Goal: Information Seeking & Learning: Learn about a topic

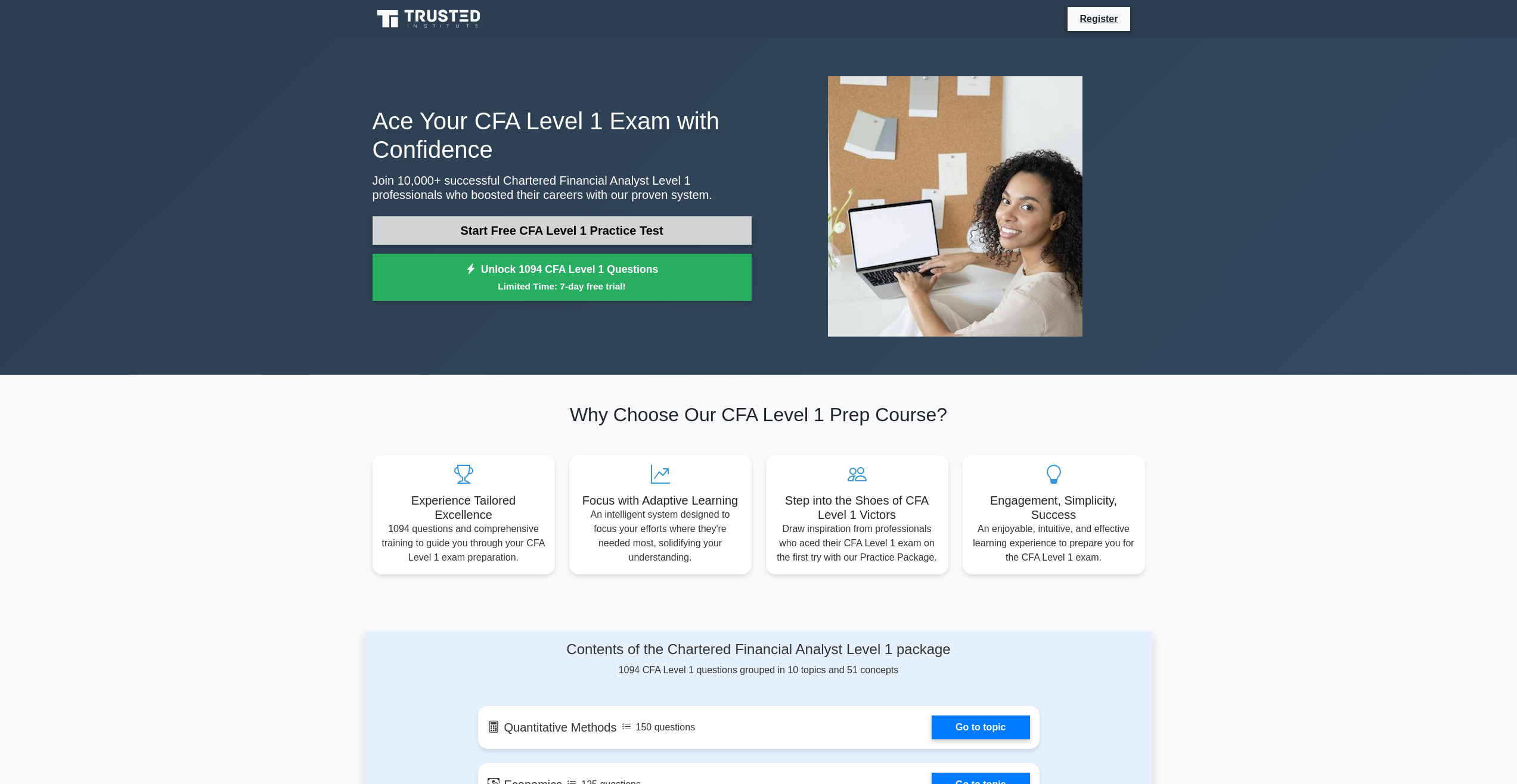
click at [668, 236] on link "Start Free CFA Level 1 Practice Test" at bounding box center [562, 231] width 379 height 29
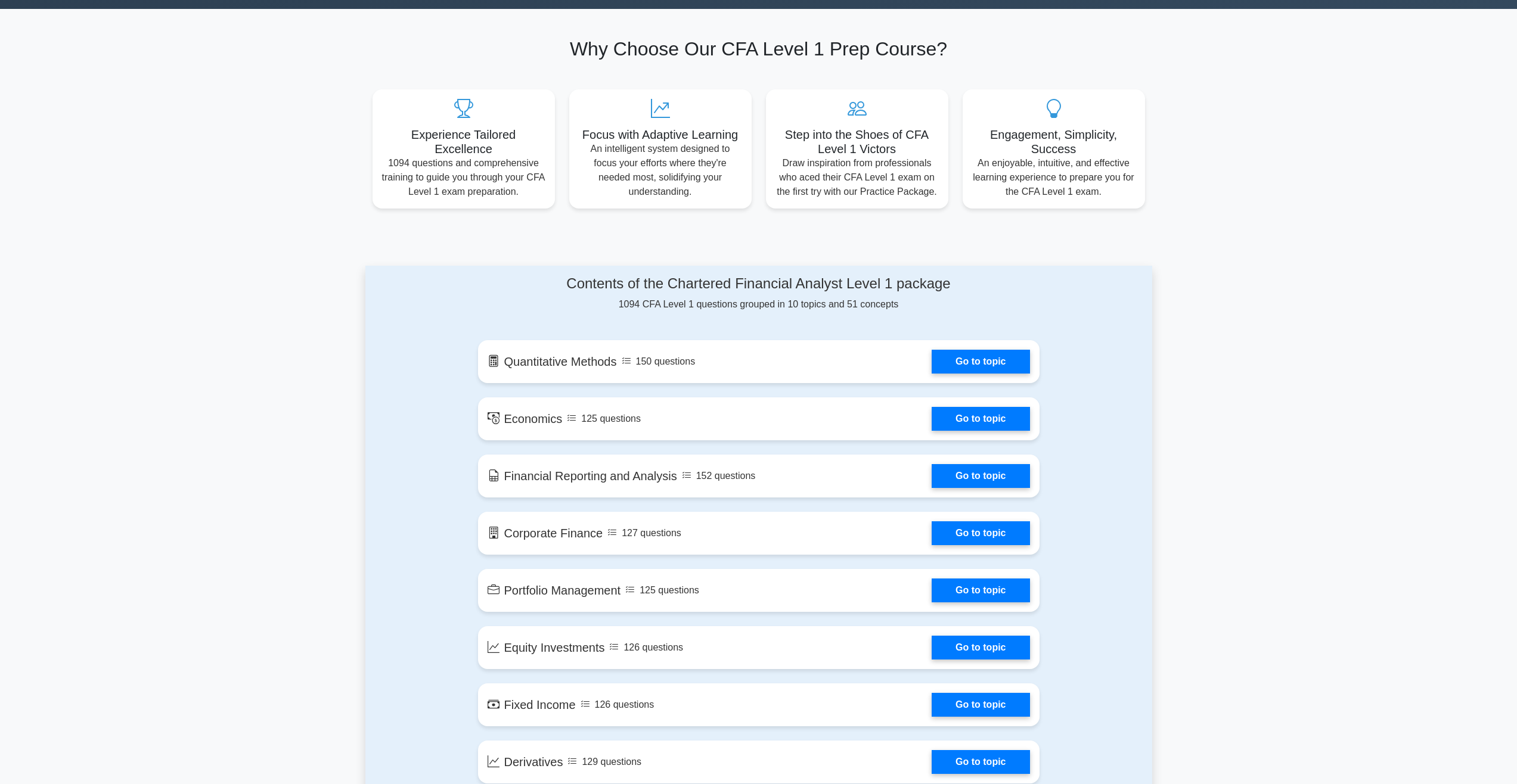
scroll to position [418, 0]
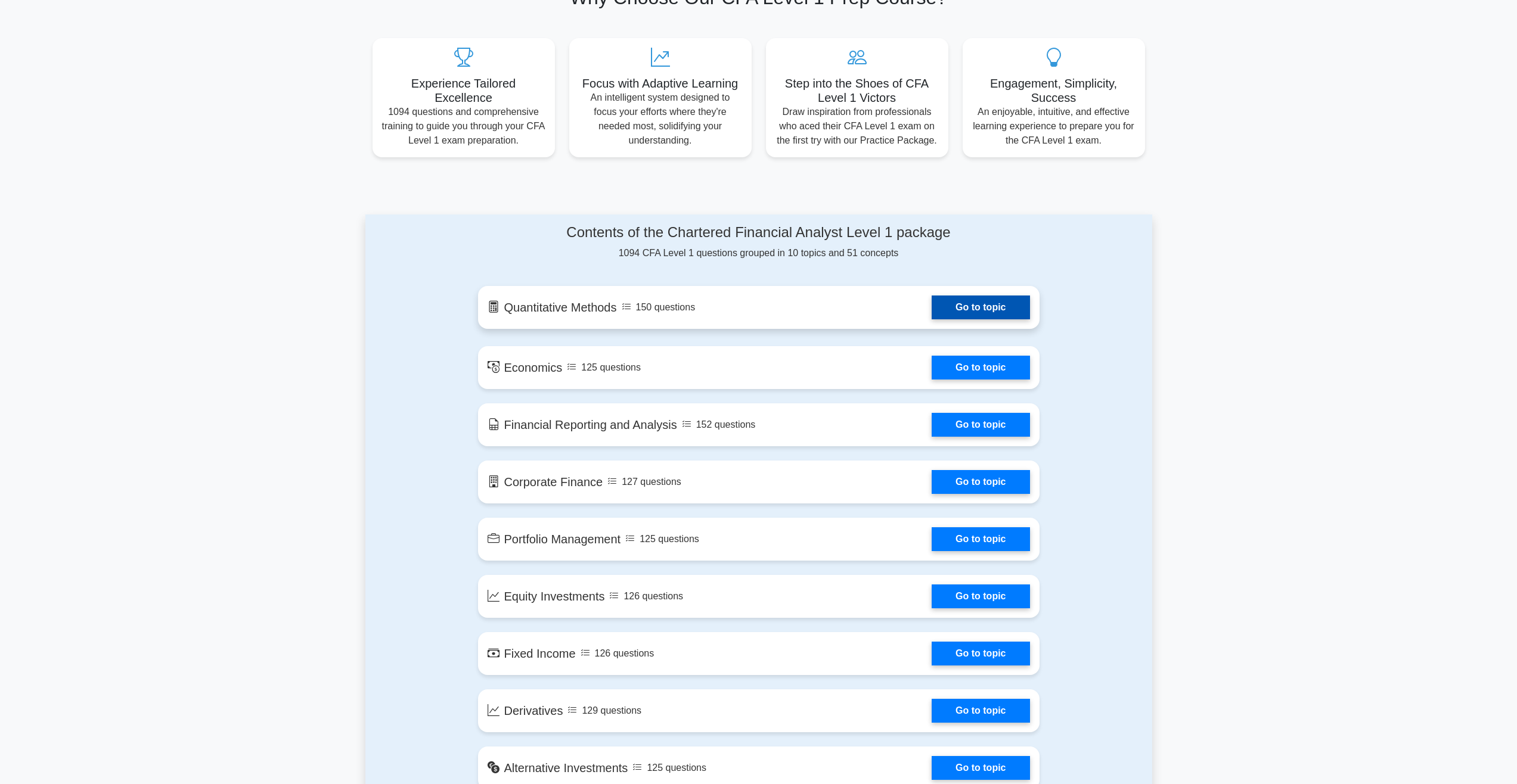
click at [1010, 305] on link "Go to topic" at bounding box center [981, 308] width 98 height 24
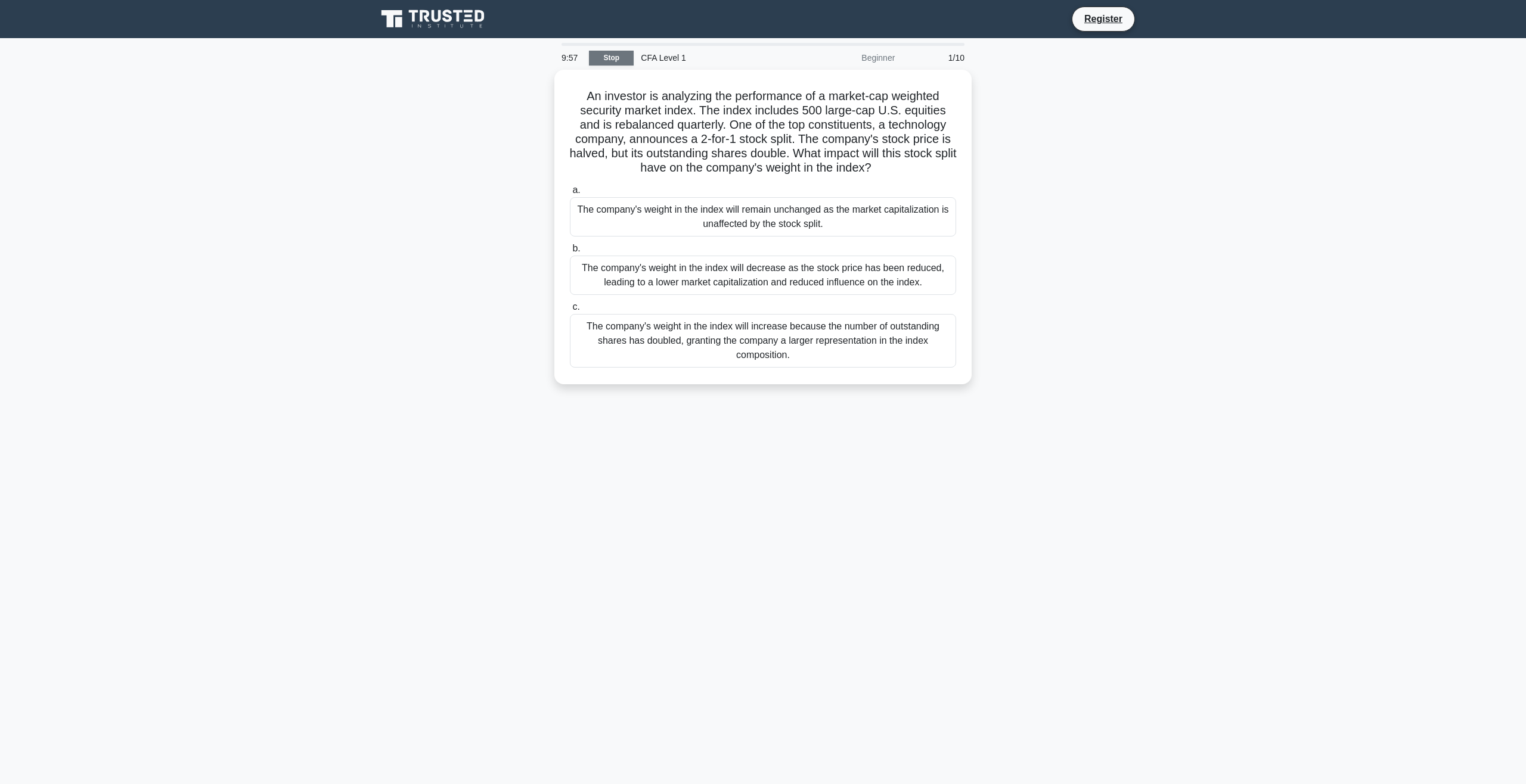
click at [629, 56] on link "Stop" at bounding box center [611, 58] width 45 height 15
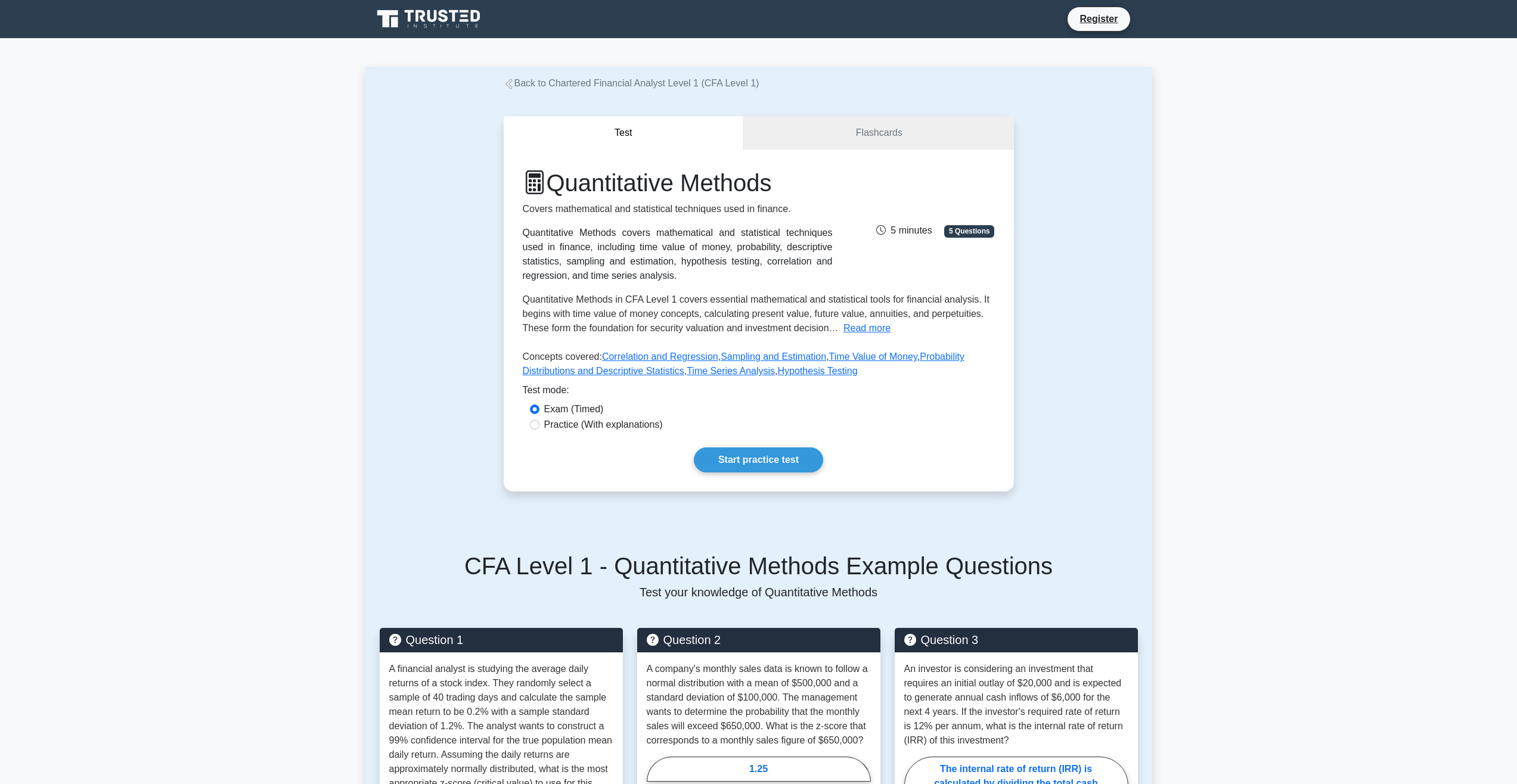
click at [566, 427] on label "Practice (With explanations)" at bounding box center [604, 424] width 119 height 14
click at [539, 427] on input "Practice (With explanations)" at bounding box center [535, 425] width 10 height 10
radio input "true"
click at [771, 466] on link "Start practice test" at bounding box center [758, 460] width 129 height 25
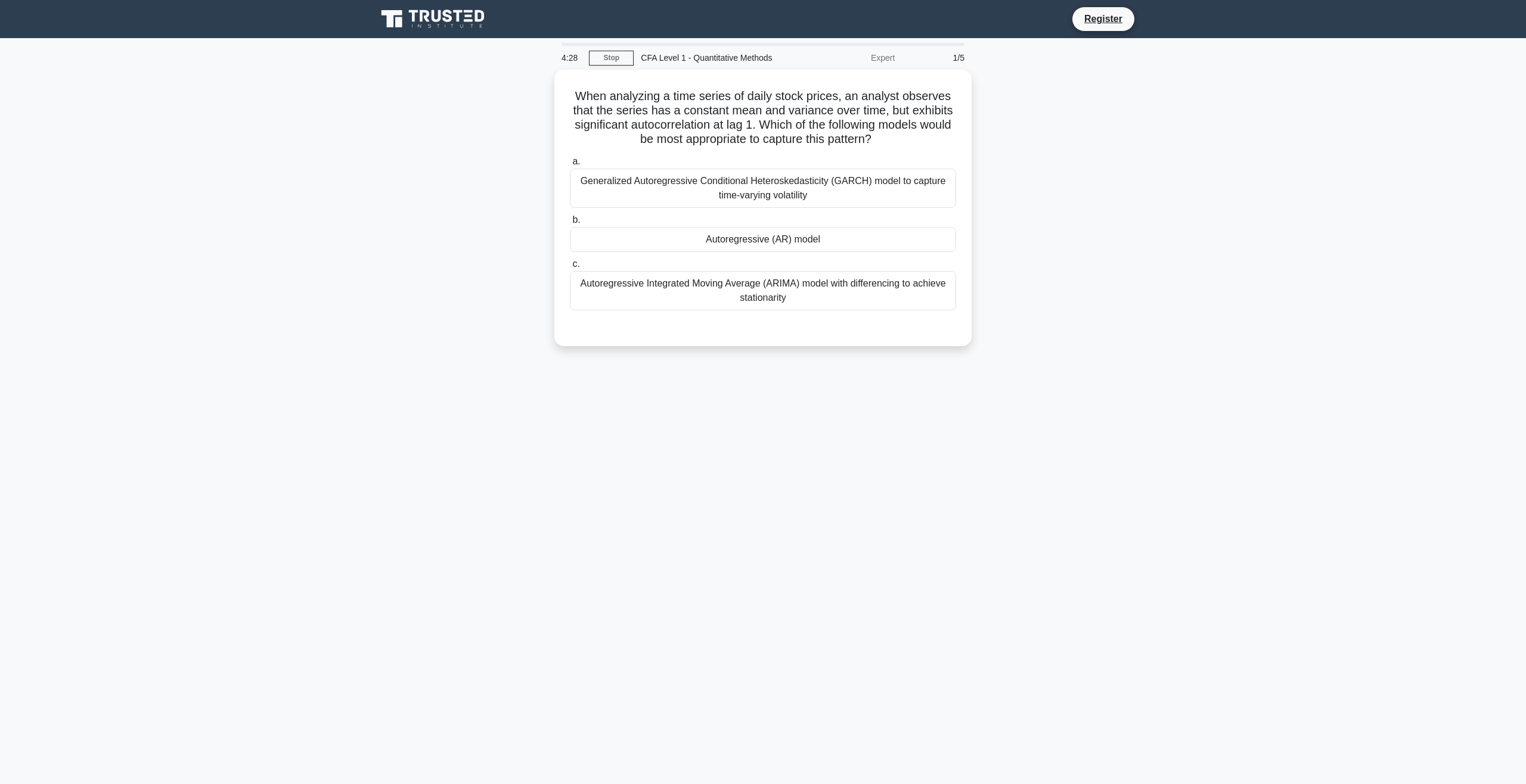
click at [586, 62] on div "4:28" at bounding box center [571, 58] width 35 height 24
click at [595, 59] on link "Stop" at bounding box center [611, 58] width 45 height 15
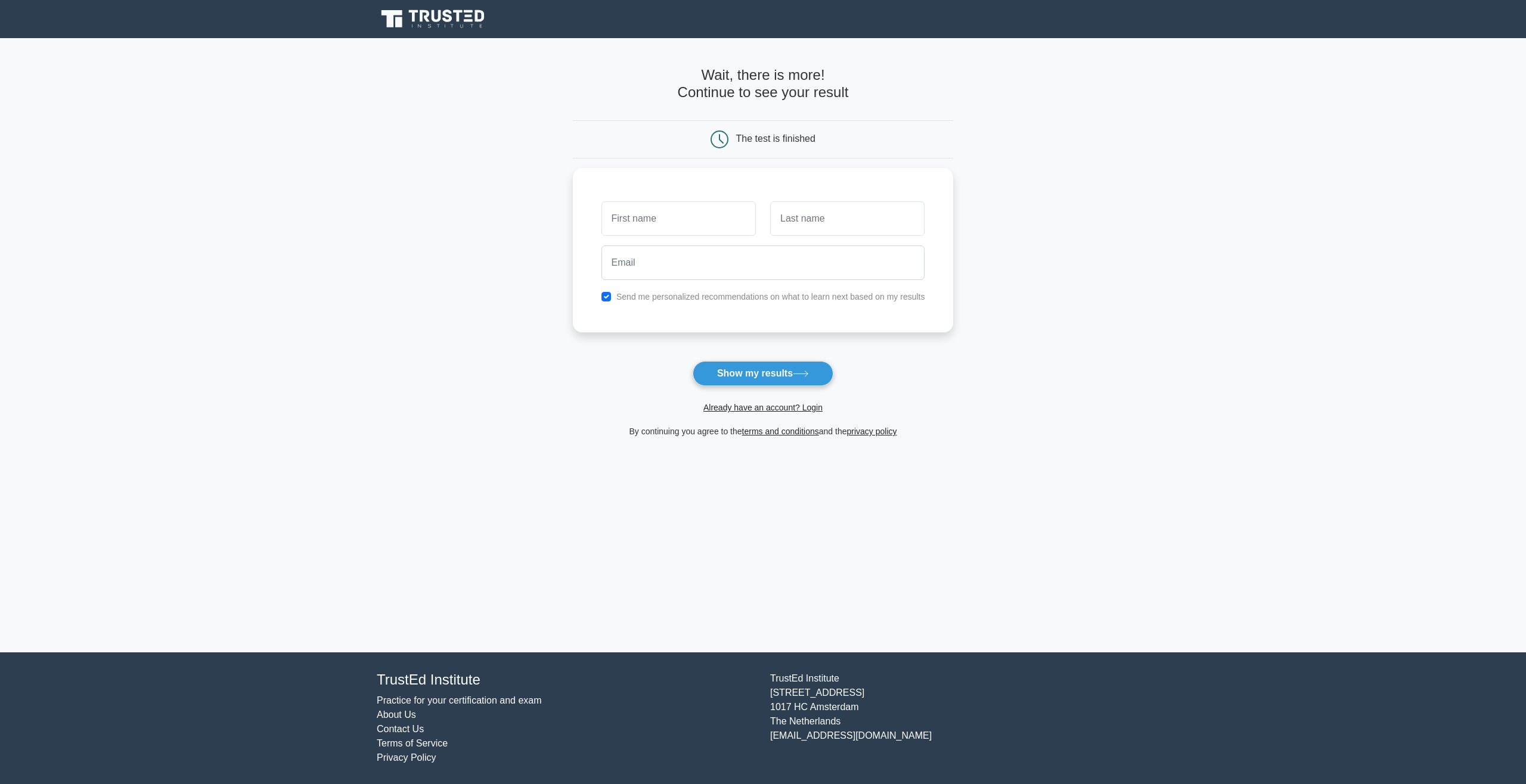
click at [998, 520] on main "Wait, there is more! Continue to see your result The test is finished and the" at bounding box center [763, 345] width 1526 height 614
